Goal: Transaction & Acquisition: Purchase product/service

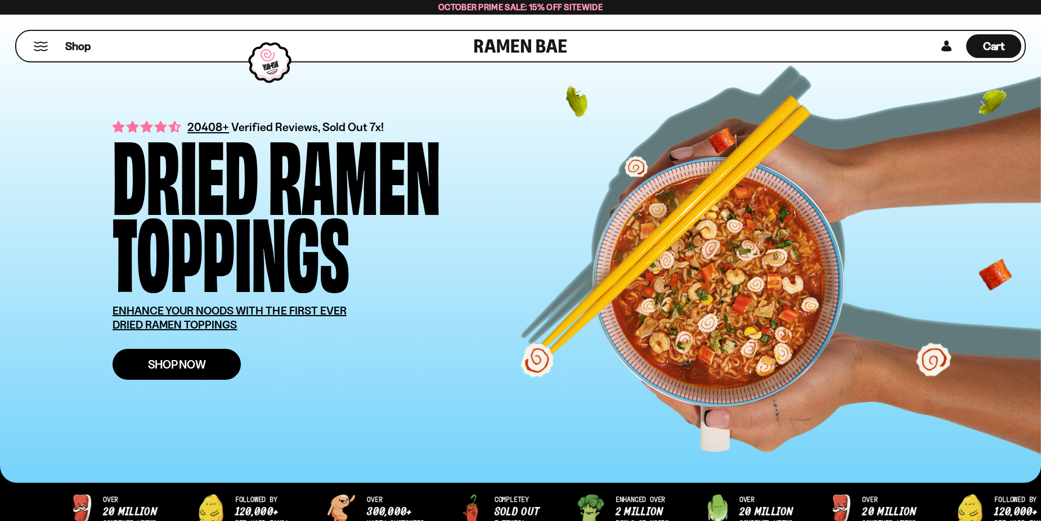
click at [217, 359] on link "Shop Now" at bounding box center [177, 364] width 128 height 31
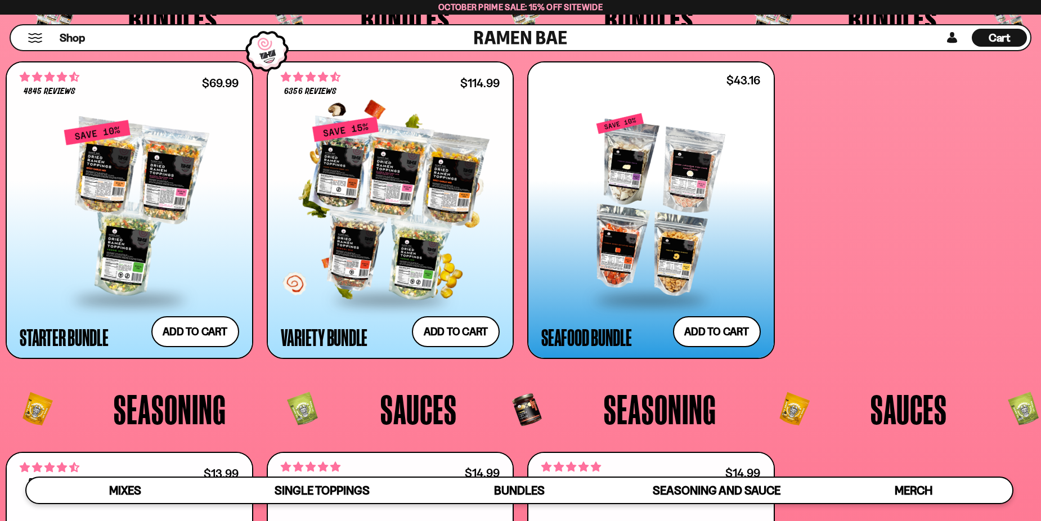
scroll to position [2815, 0]
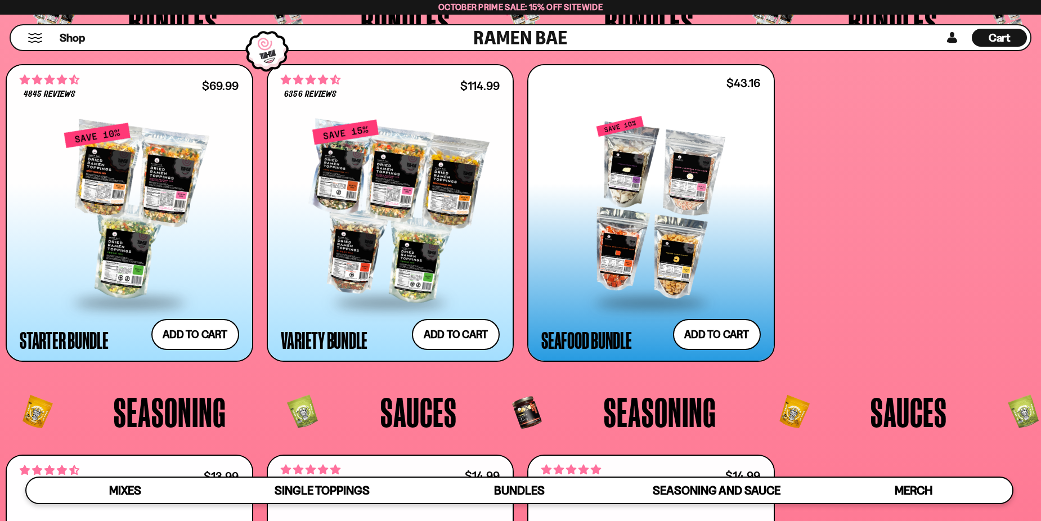
click at [655, 164] on div at bounding box center [652, 209] width 220 height 185
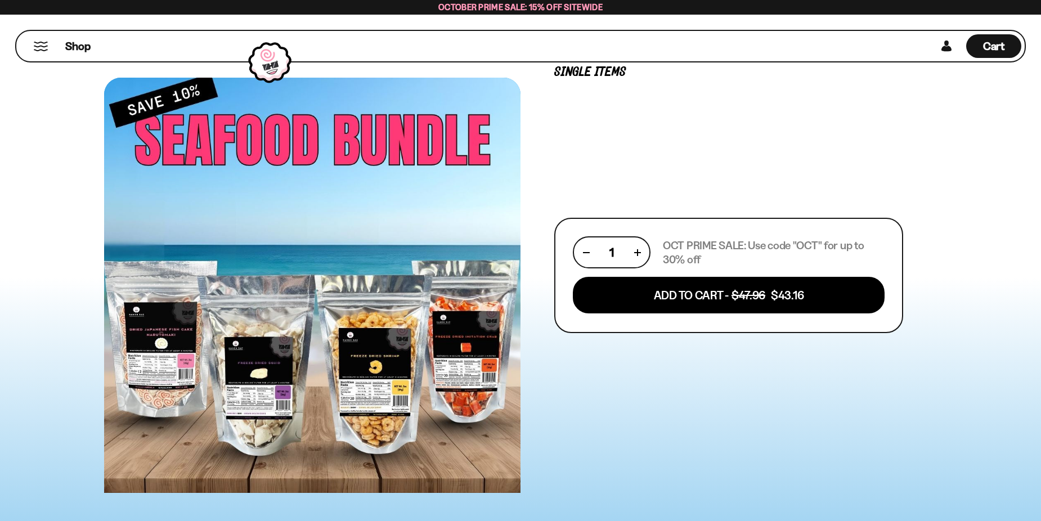
scroll to position [394, 0]
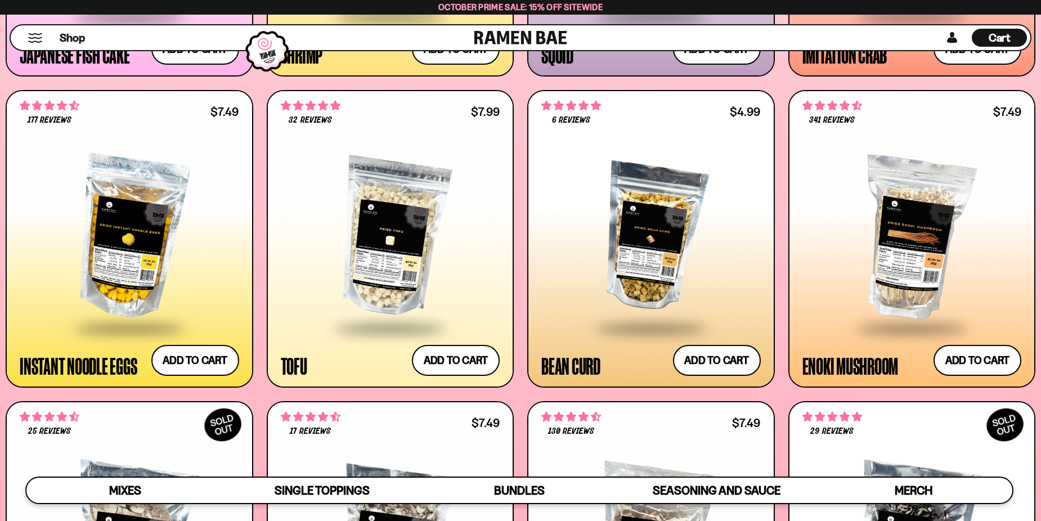
scroll to position [1464, 0]
click at [395, 230] on div at bounding box center [391, 238] width 220 height 179
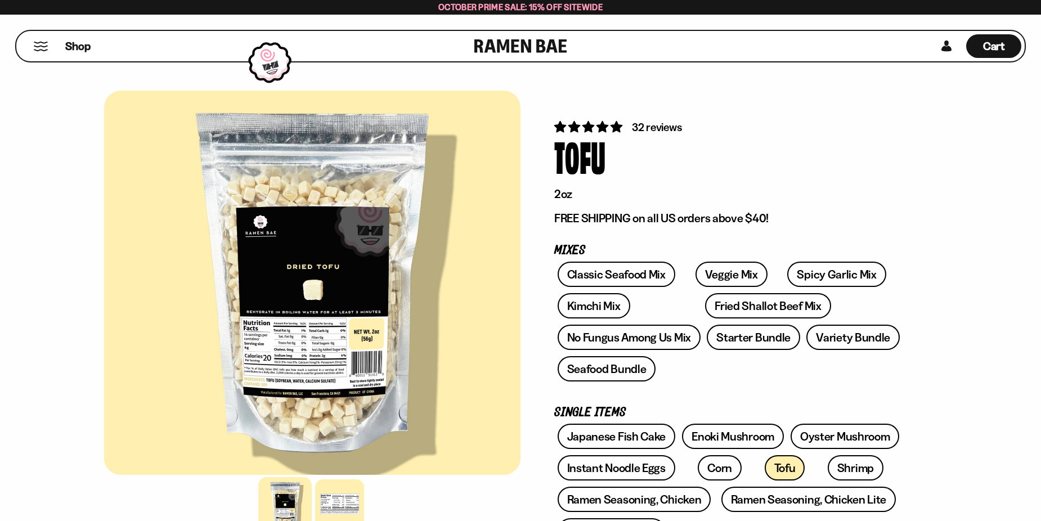
click at [250, 360] on div at bounding box center [312, 283] width 417 height 384
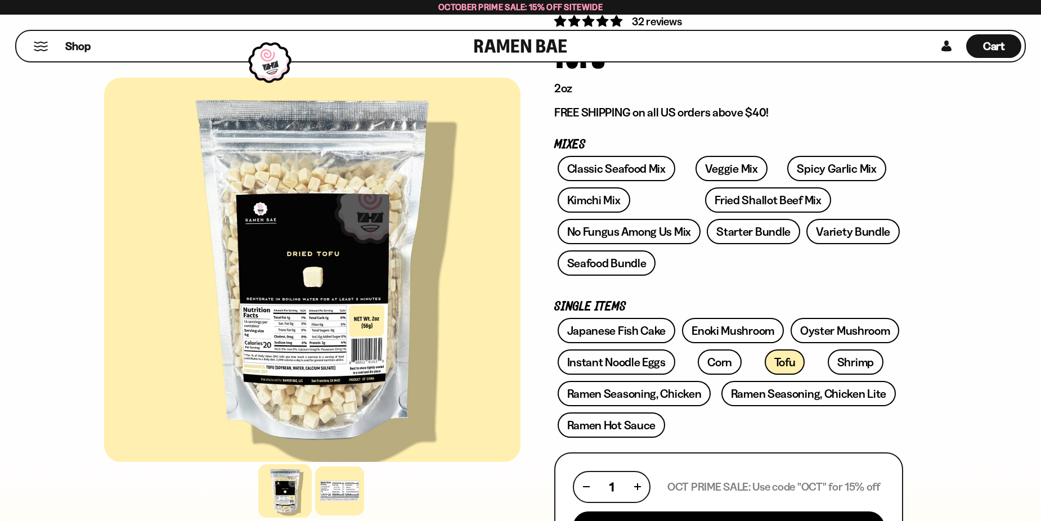
scroll to position [113, 0]
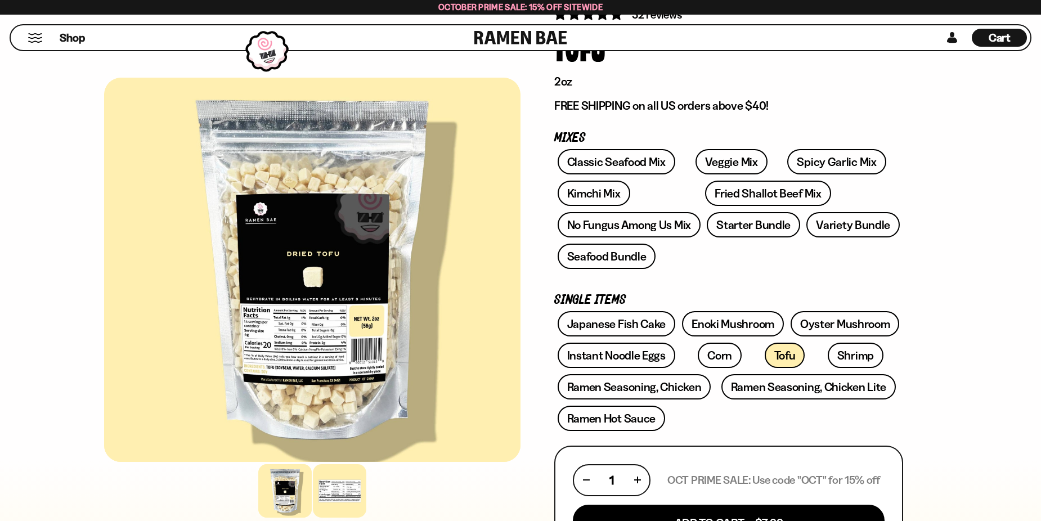
click at [341, 502] on div at bounding box center [339, 490] width 53 height 53
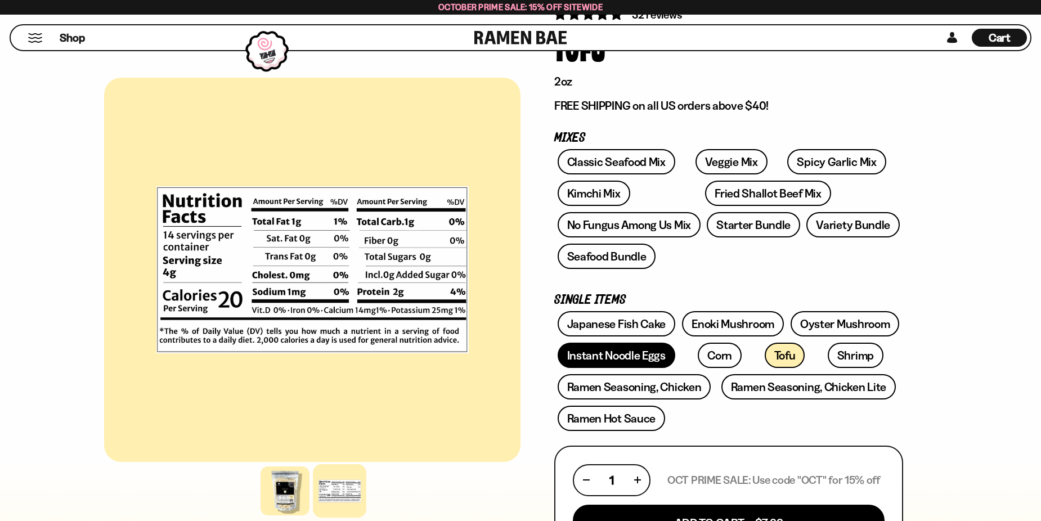
scroll to position [225, 0]
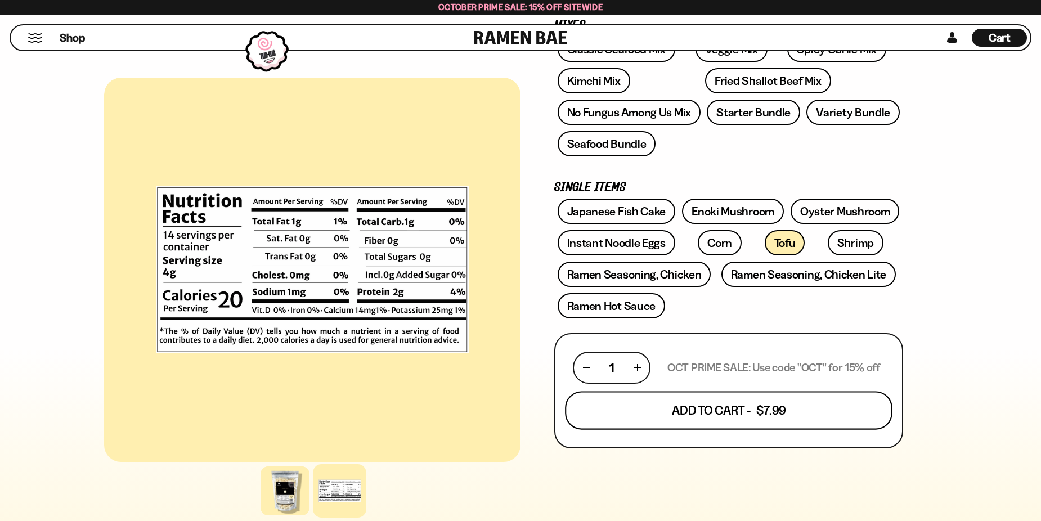
click at [700, 413] on button "Add To Cart - $7.99" at bounding box center [729, 410] width 328 height 38
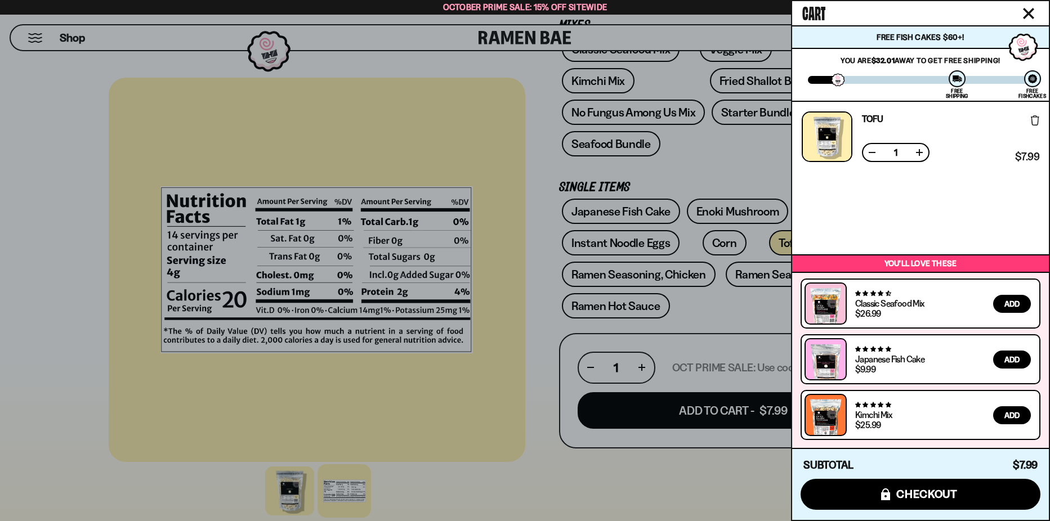
click at [1014, 303] on span "Add" at bounding box center [1011, 304] width 15 height 8
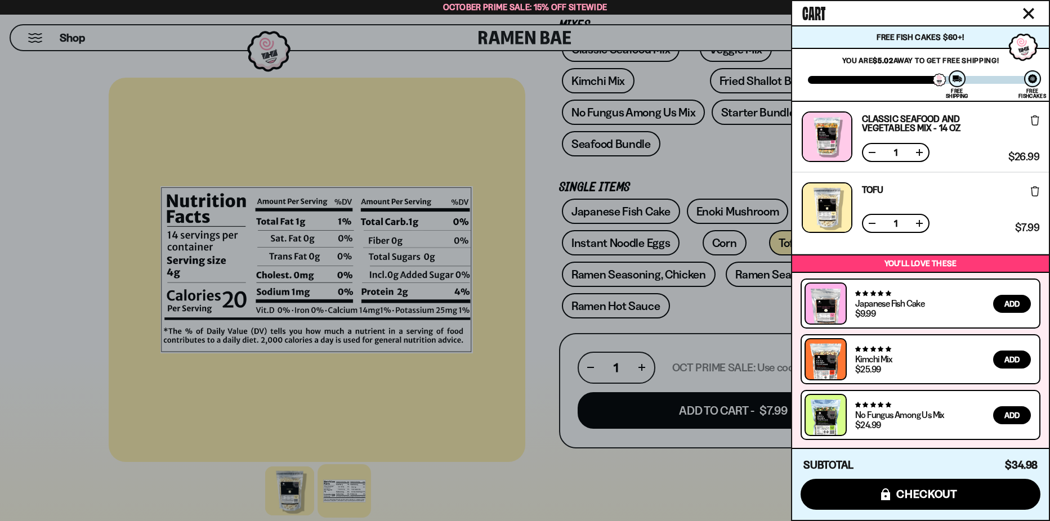
click at [530, 104] on div at bounding box center [525, 260] width 1050 height 521
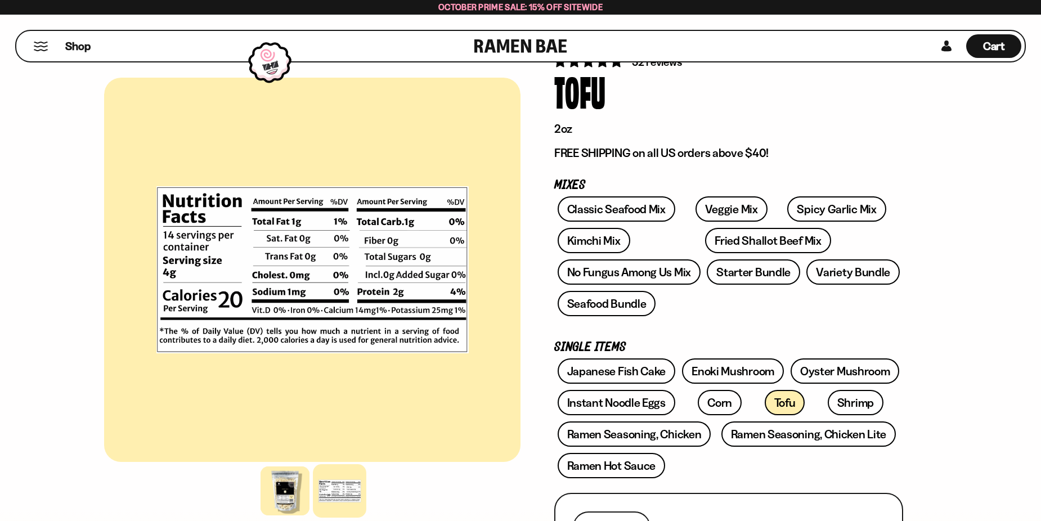
scroll to position [0, 0]
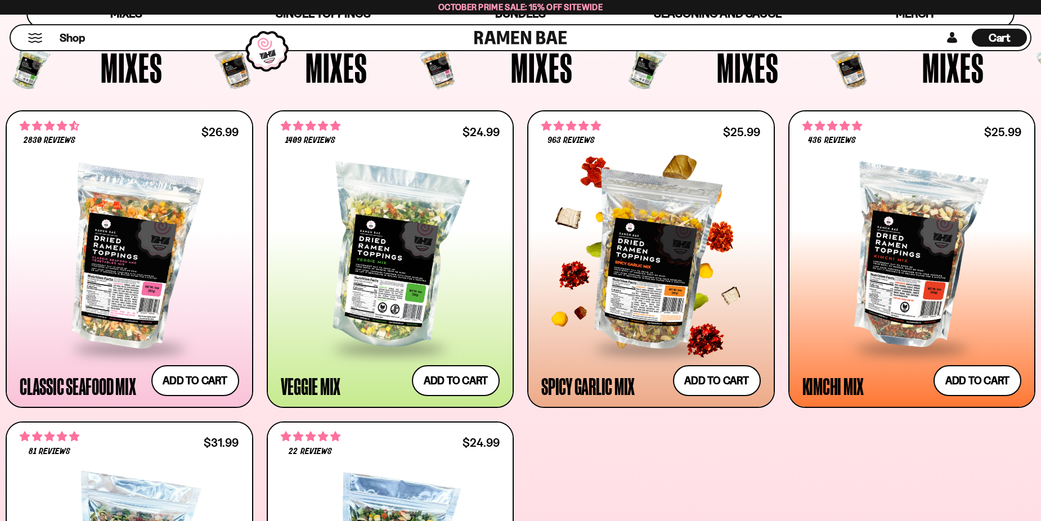
scroll to position [450, 0]
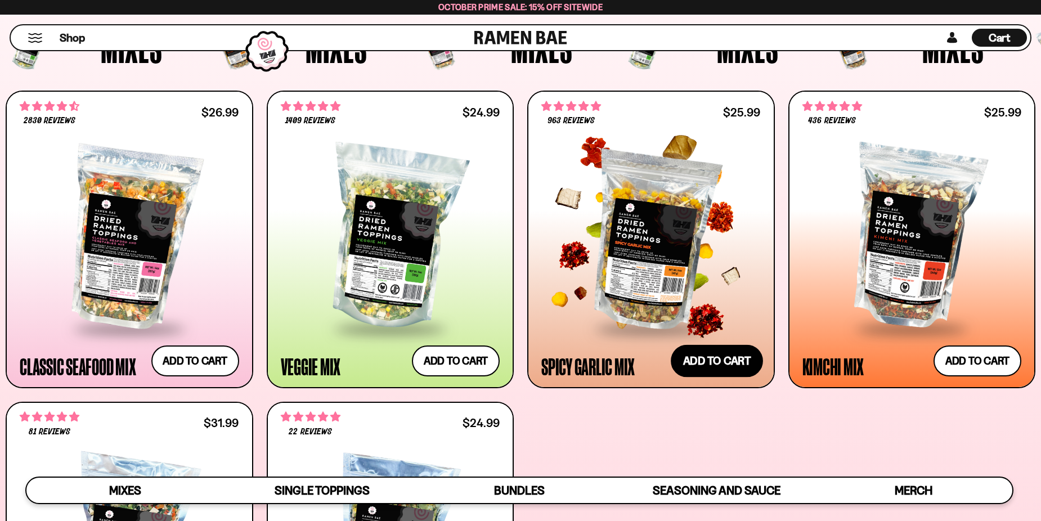
click at [711, 359] on button "Add to cart Add ― Regular price $25.99 Regular price Sale price $25.99 Unit pri…" at bounding box center [717, 361] width 92 height 33
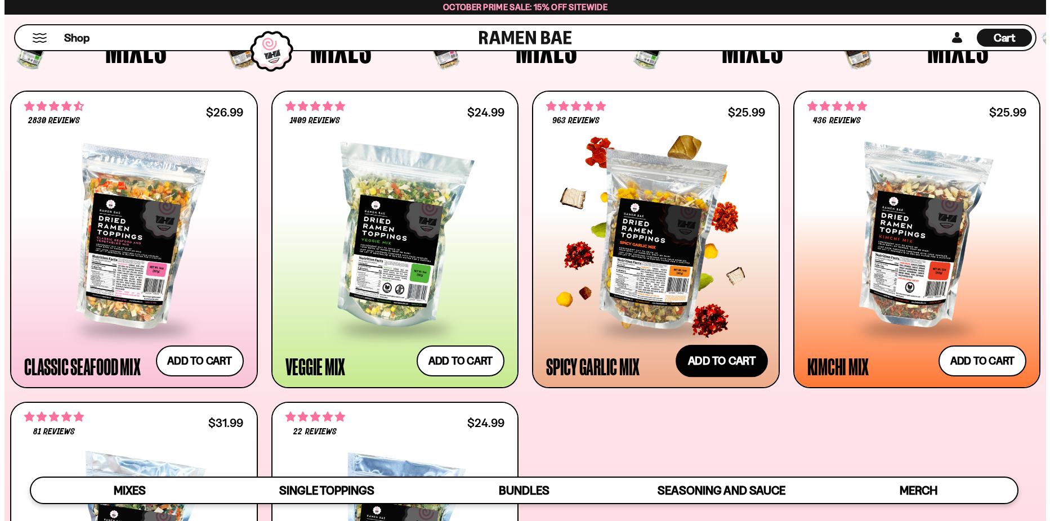
scroll to position [452, 0]
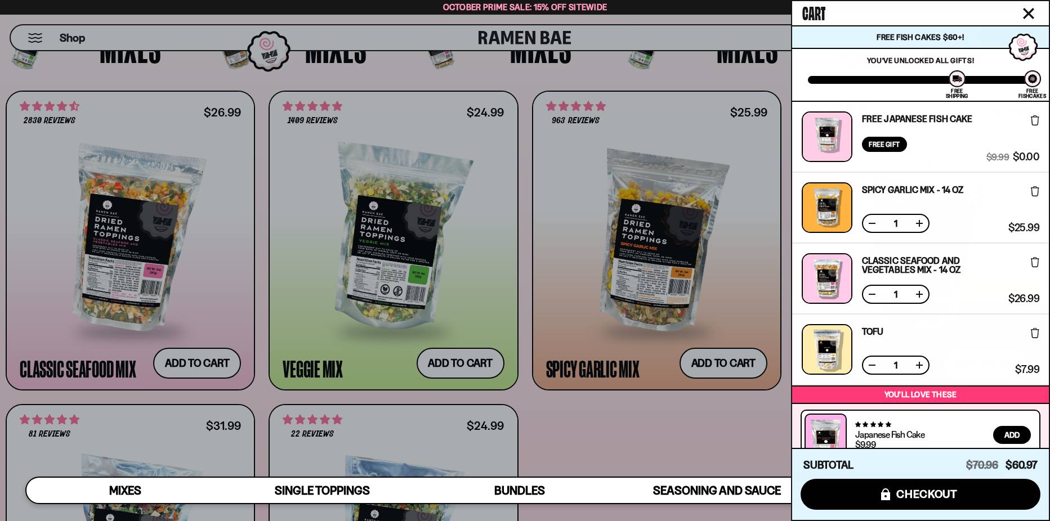
click at [459, 360] on div at bounding box center [525, 260] width 1050 height 521
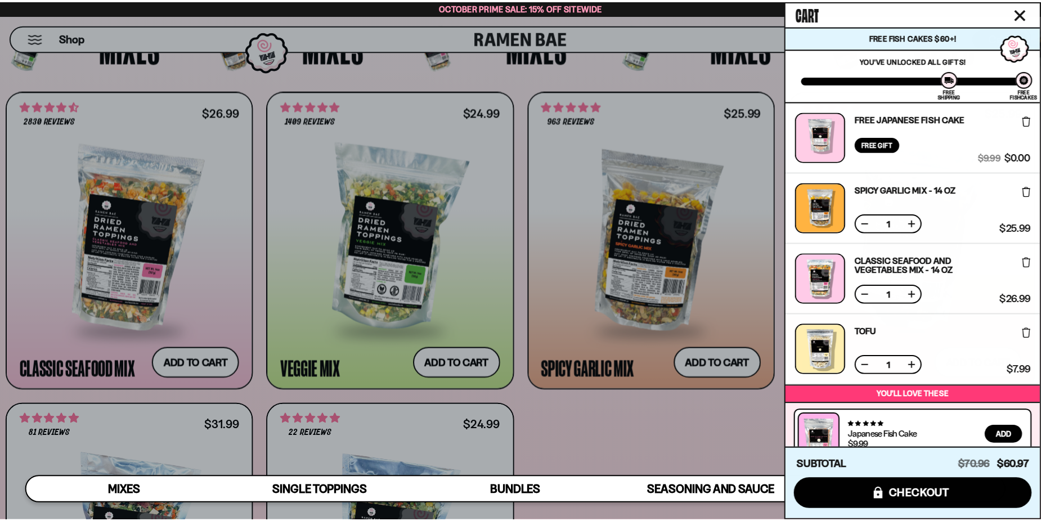
scroll to position [450, 0]
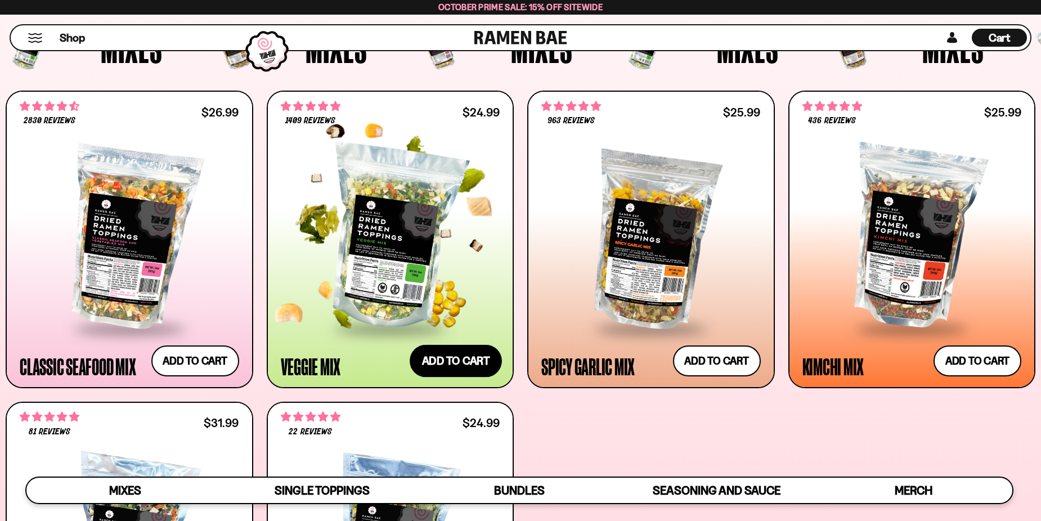
click at [454, 356] on button "Add to cart Add ― Regular price $24.99 Regular price Sale price $24.99 Unit pri…" at bounding box center [456, 361] width 92 height 33
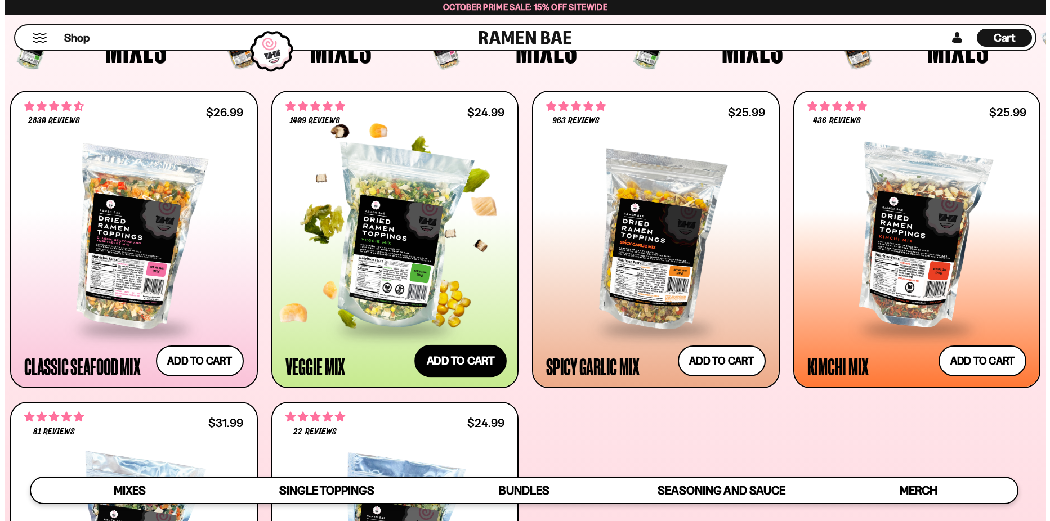
scroll to position [452, 0]
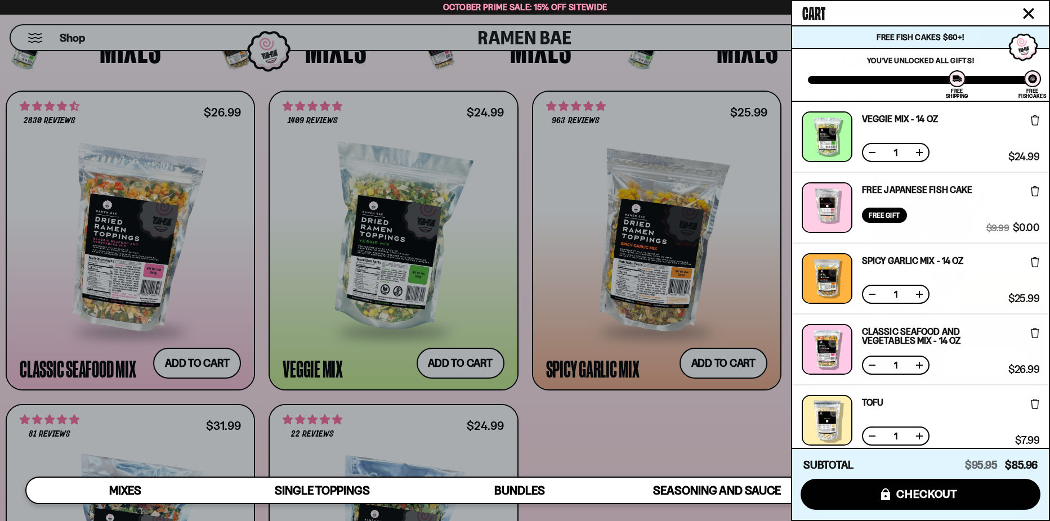
click at [265, 393] on div at bounding box center [525, 260] width 1050 height 521
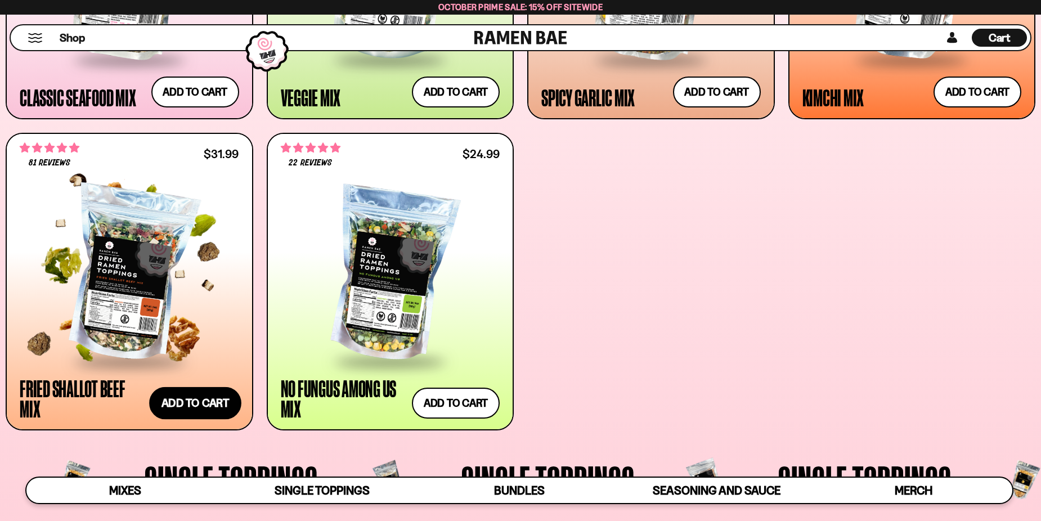
scroll to position [788, 0]
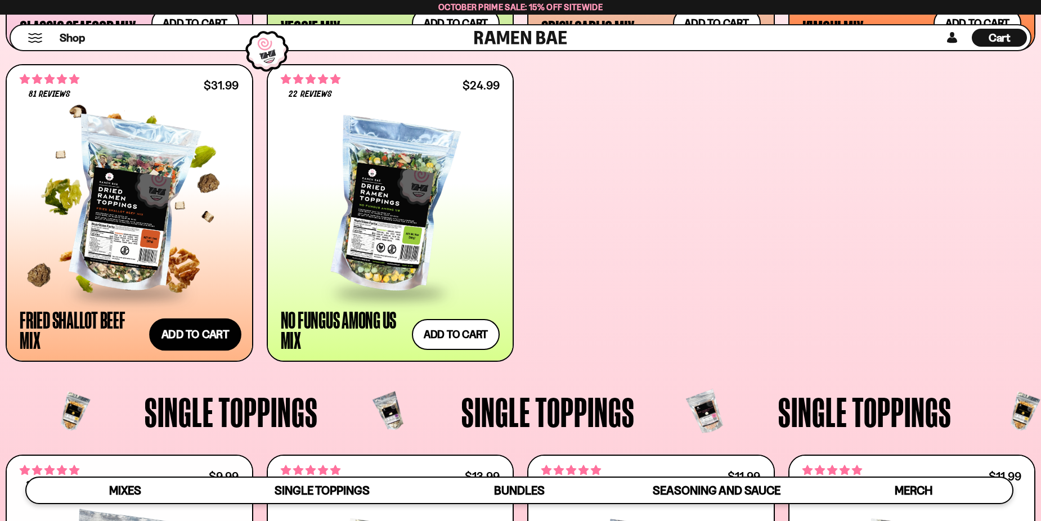
click at [193, 329] on button "Add to cart Add ― Regular price $31.99 Regular price Sale price $31.99 Unit pri…" at bounding box center [195, 335] width 92 height 33
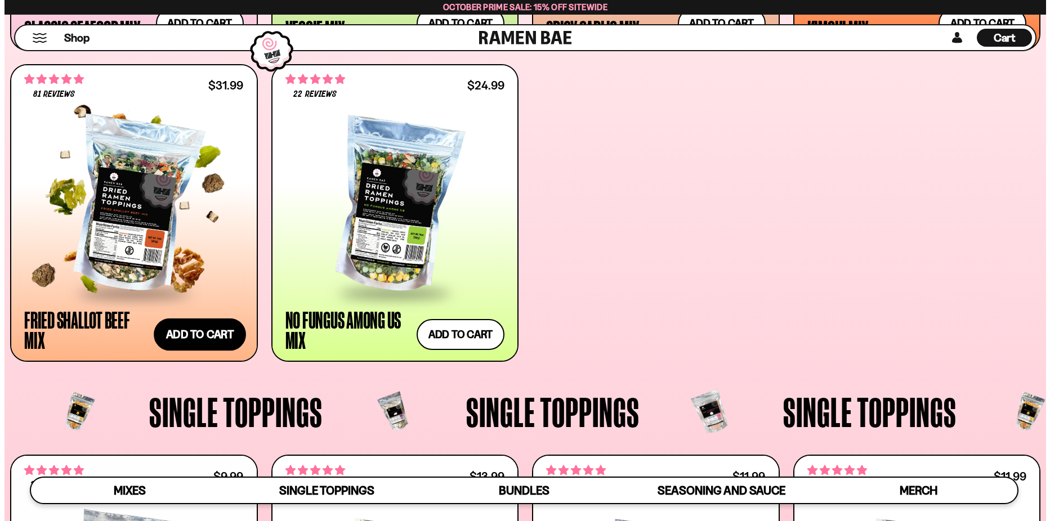
scroll to position [790, 0]
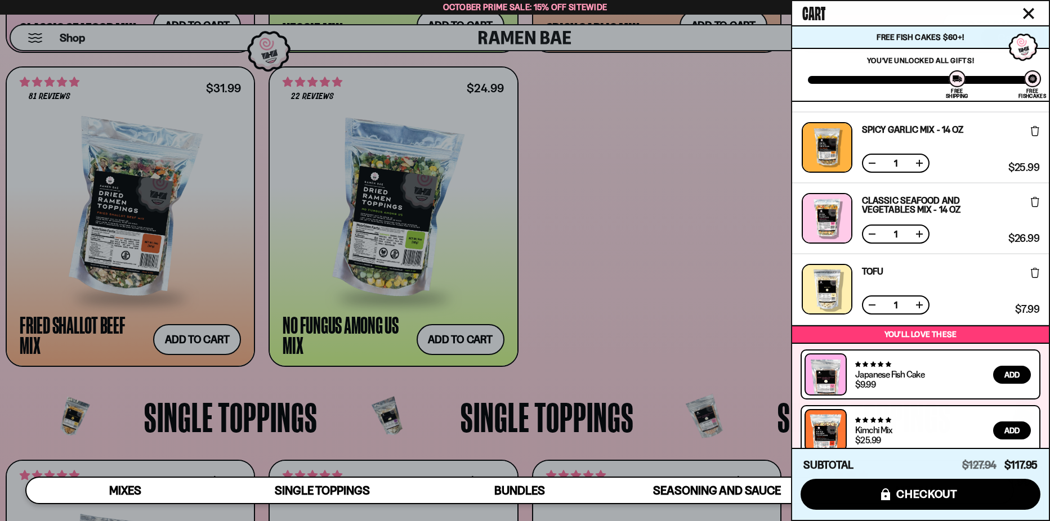
click at [593, 299] on div at bounding box center [525, 260] width 1050 height 521
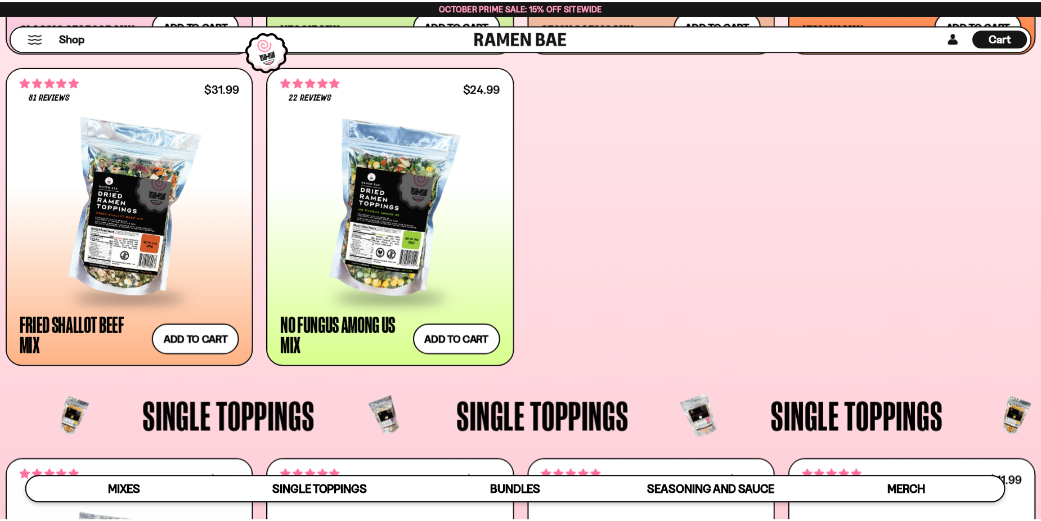
scroll to position [788, 0]
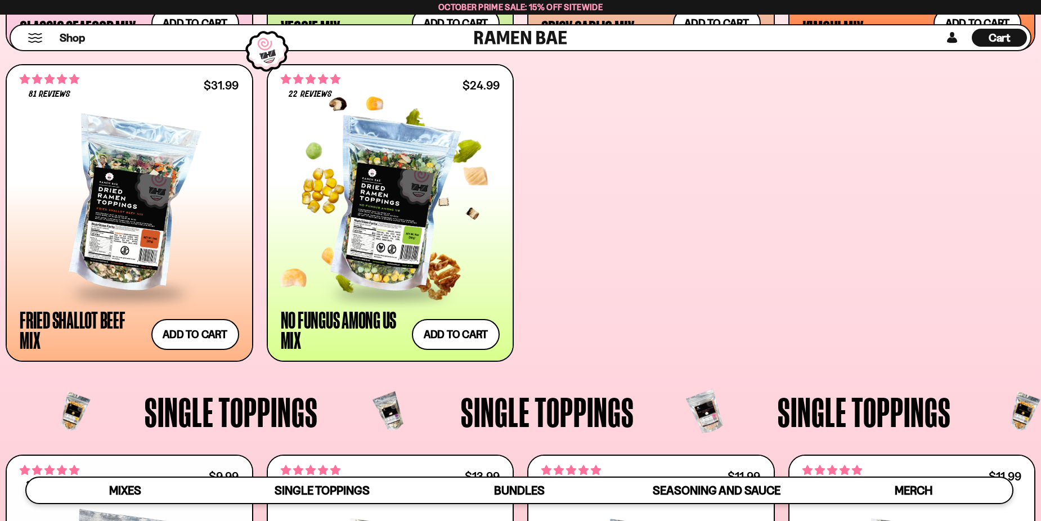
click at [396, 171] on div at bounding box center [391, 206] width 220 height 171
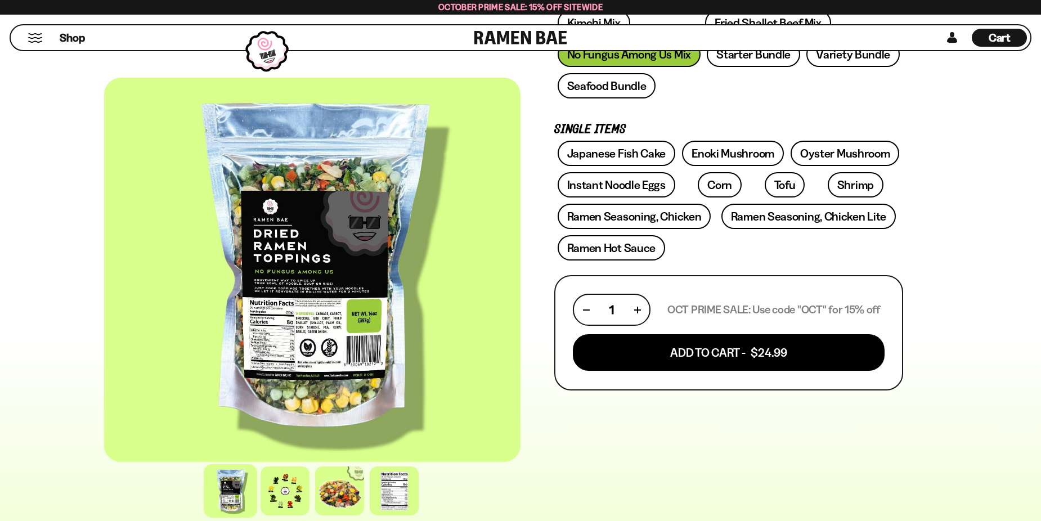
scroll to position [450, 0]
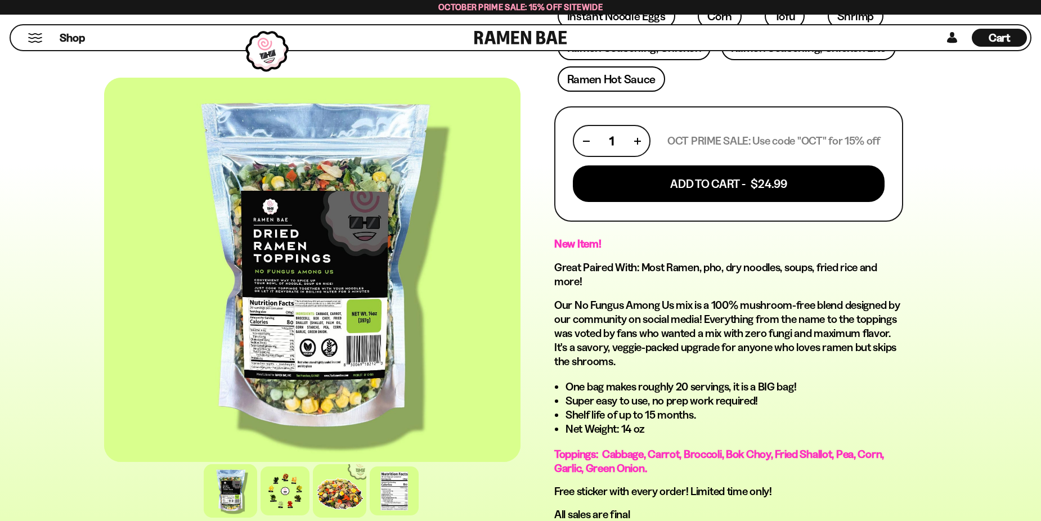
click at [342, 486] on div at bounding box center [339, 490] width 53 height 53
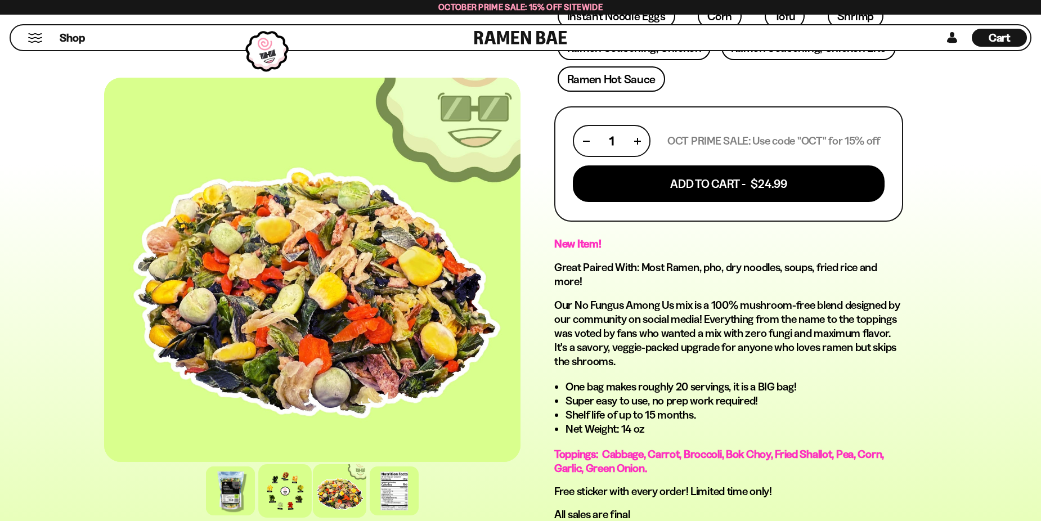
click at [296, 483] on div at bounding box center [284, 490] width 53 height 53
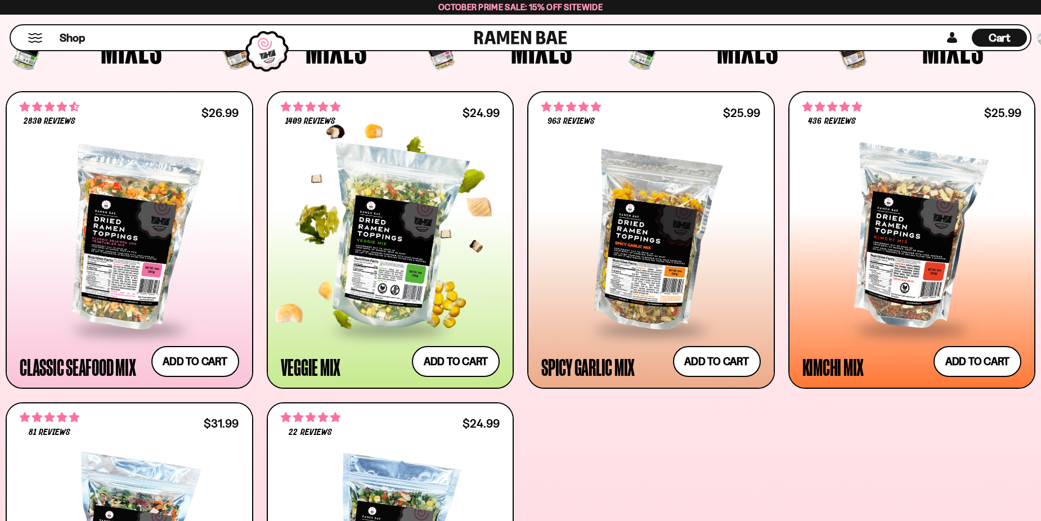
scroll to position [450, 0]
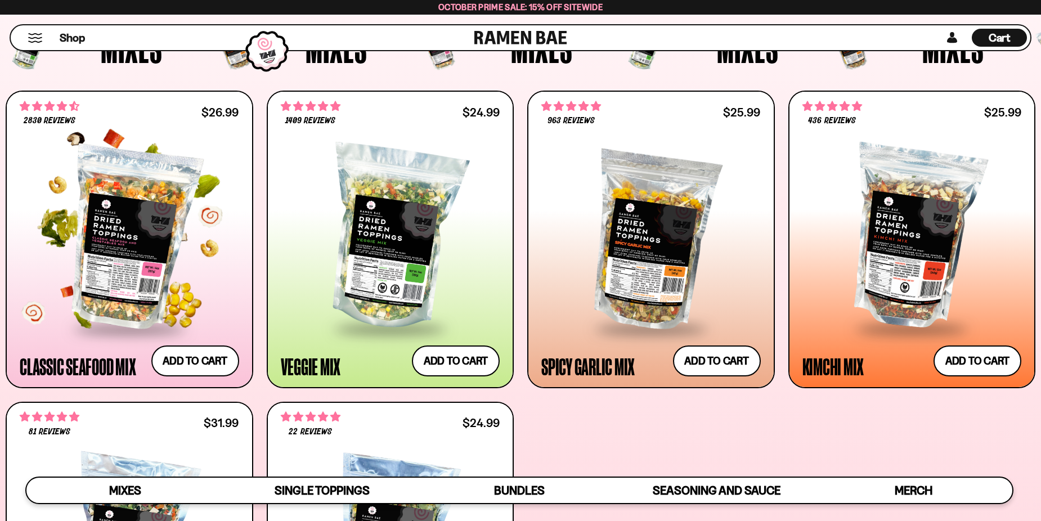
click at [108, 251] on div at bounding box center [130, 238] width 220 height 179
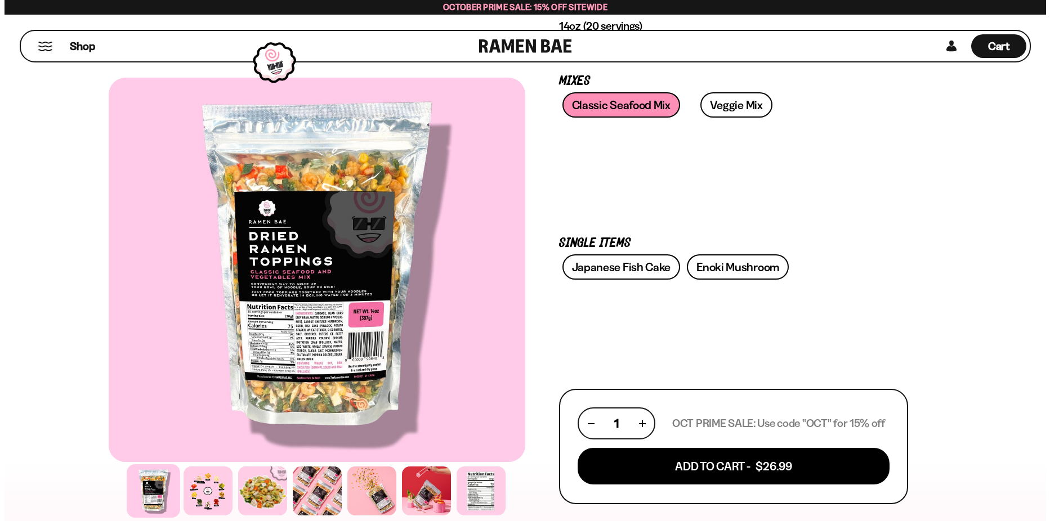
scroll to position [169, 0]
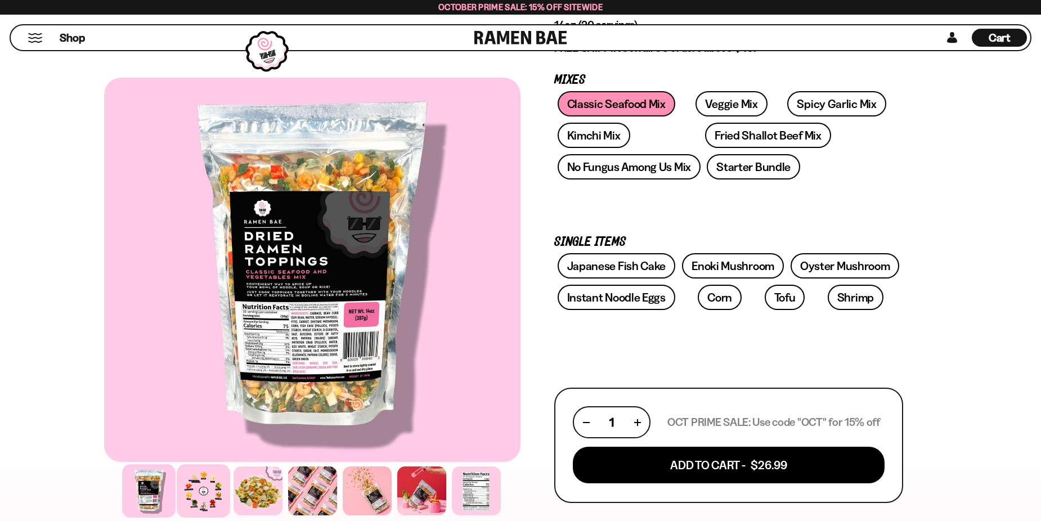
click at [199, 494] on div at bounding box center [203, 490] width 53 height 53
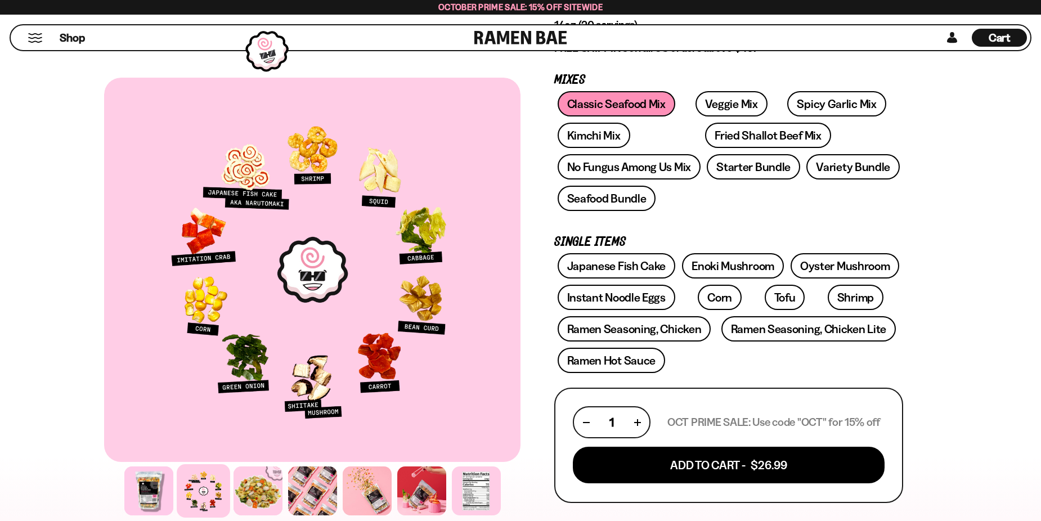
click at [1003, 39] on span "Cart" at bounding box center [1000, 38] width 22 height 14
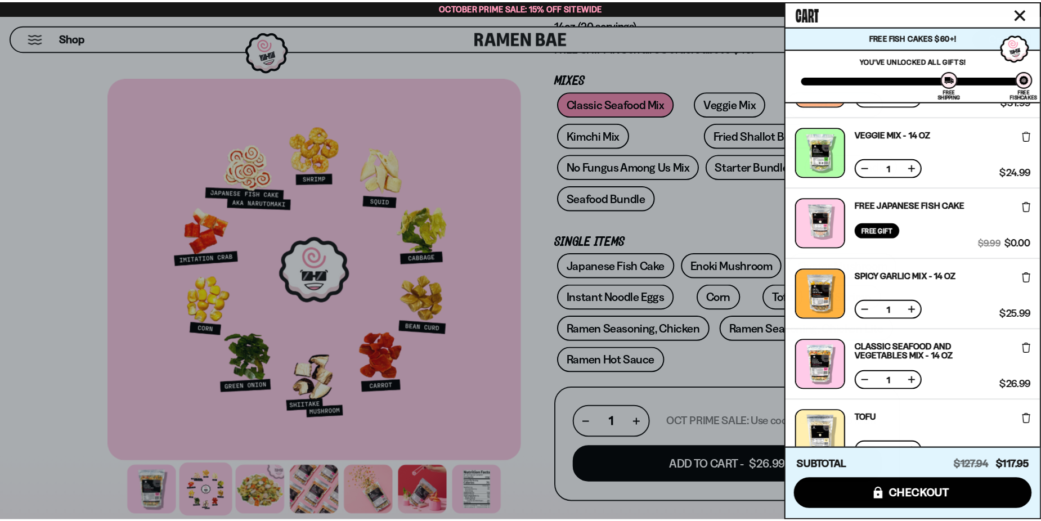
scroll to position [0, 0]
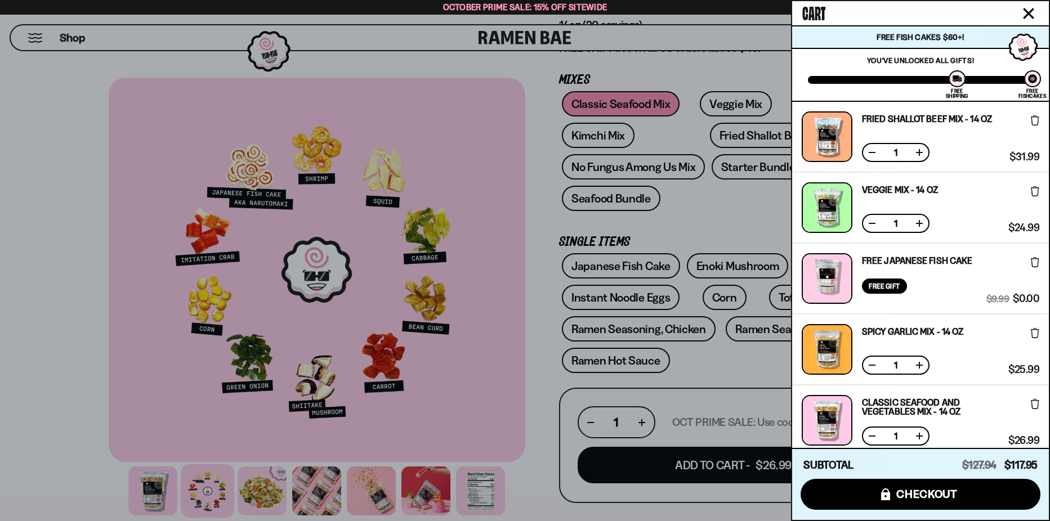
click at [17, 70] on div at bounding box center [525, 260] width 1050 height 521
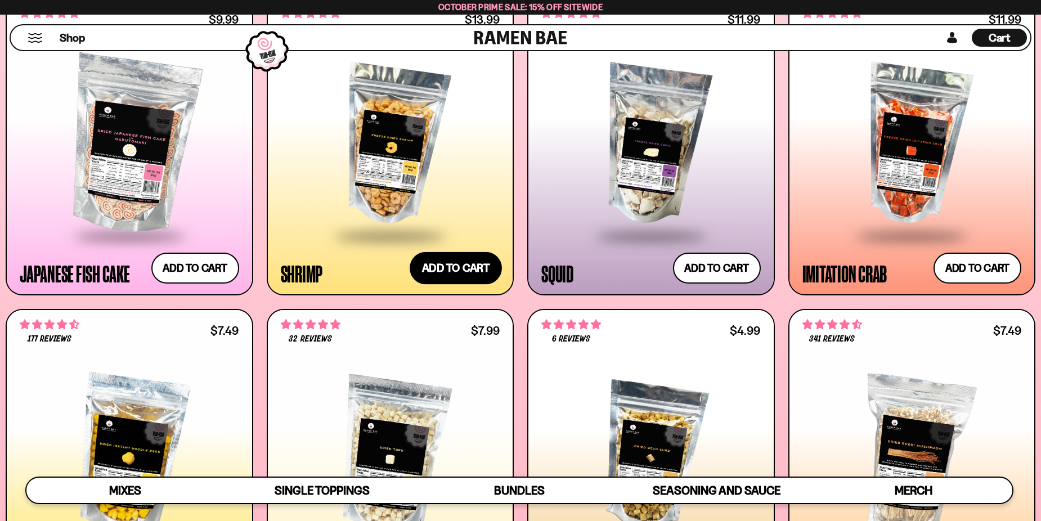
scroll to position [1182, 0]
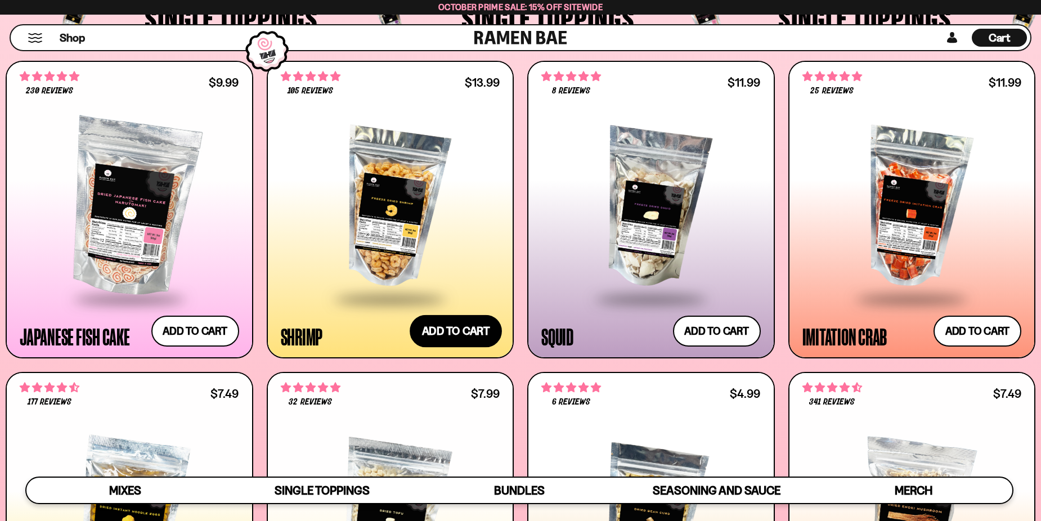
click at [451, 332] on button "Add to cart Add ― Regular price $13.99 Regular price Sale price $13.99 Unit pri…" at bounding box center [456, 331] width 92 height 33
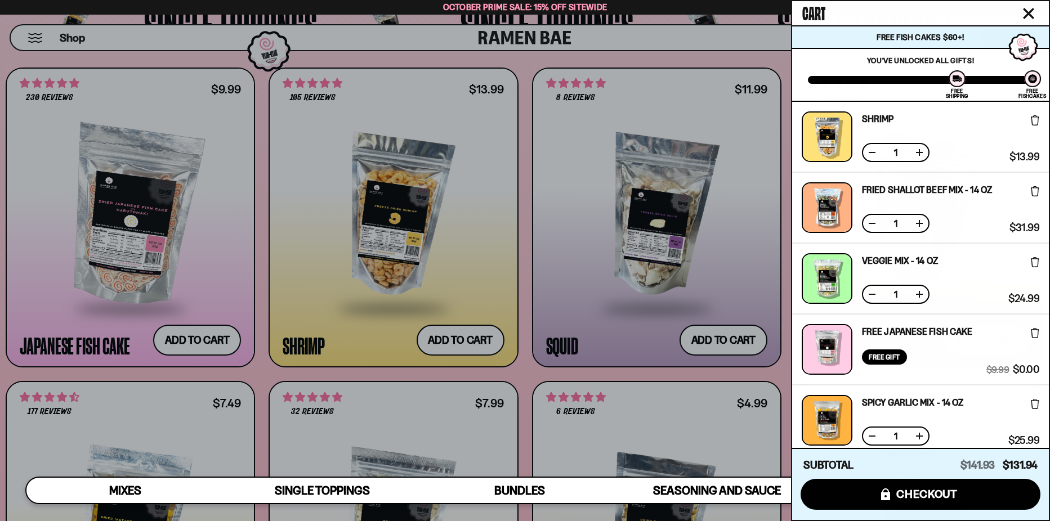
click at [527, 197] on div at bounding box center [525, 260] width 1050 height 521
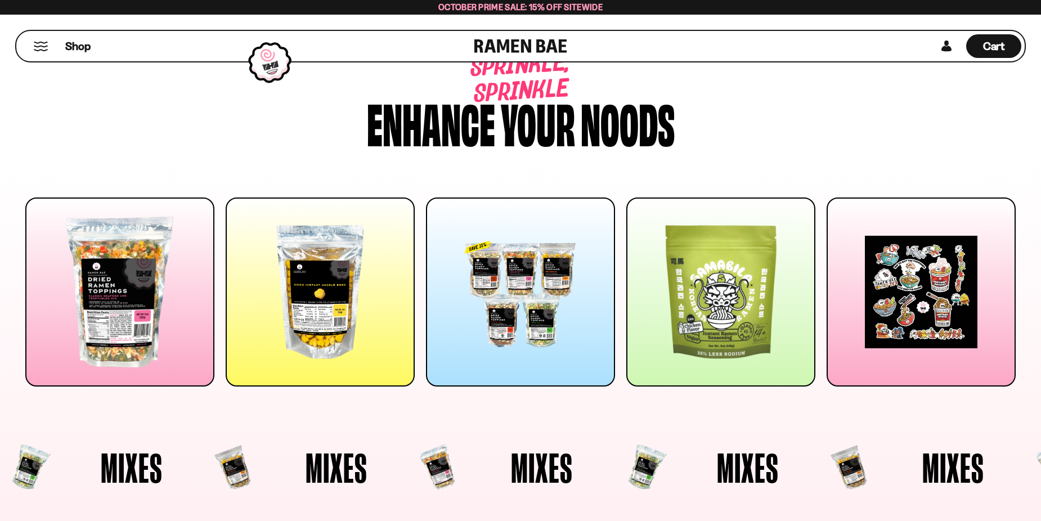
scroll to position [0, 0]
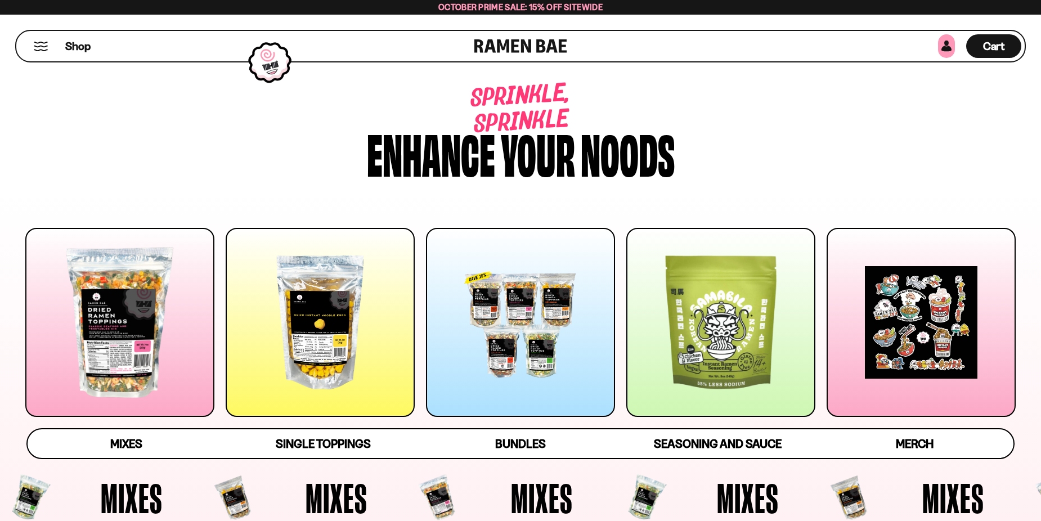
click at [942, 47] on link at bounding box center [946, 46] width 17 height 24
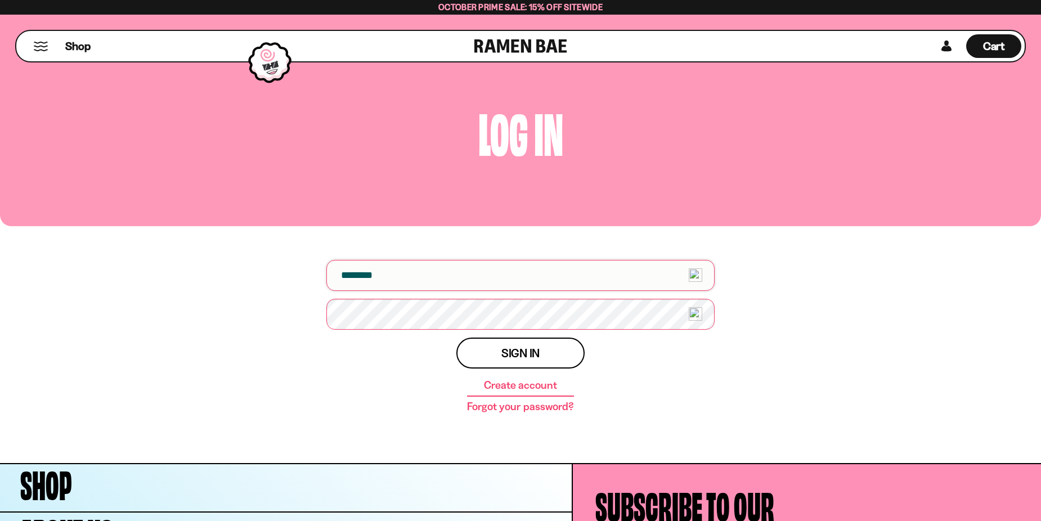
click at [659, 279] on input "email" at bounding box center [520, 275] width 388 height 31
type input "**********"
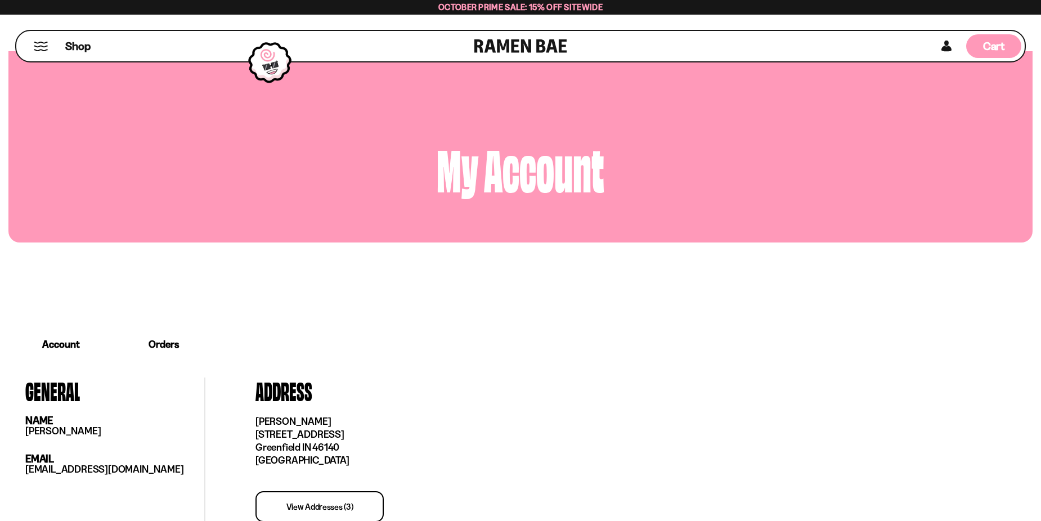
click at [1012, 45] on div "Cart D0381C2F-513E-4F90-8A41-6F0A75DCBAAA" at bounding box center [994, 46] width 55 height 24
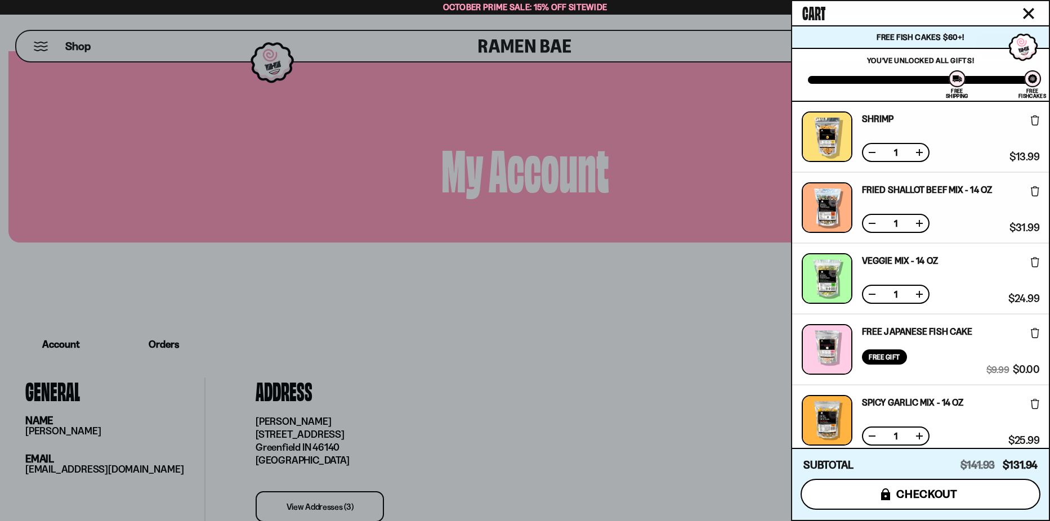
click at [910, 490] on span "checkout" at bounding box center [926, 494] width 61 height 12
